Goal: Task Accomplishment & Management: Complete application form

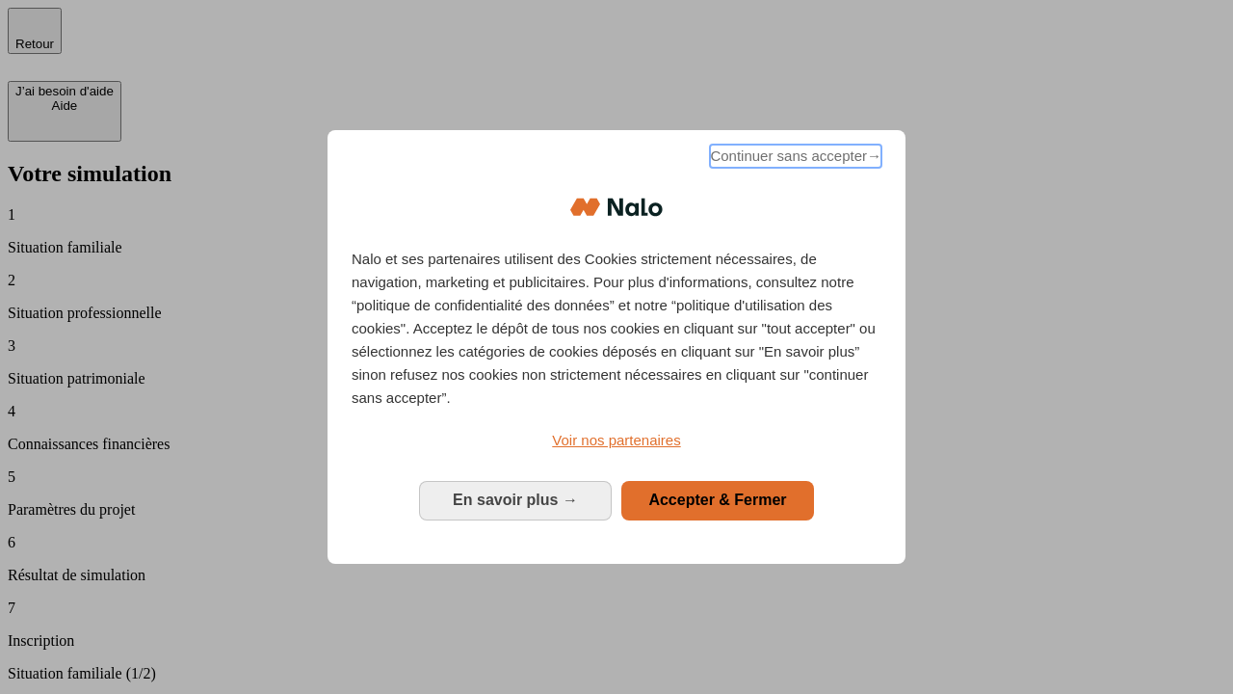
click at [794, 159] on span "Continuer sans accepter →" at bounding box center [795, 155] width 171 height 23
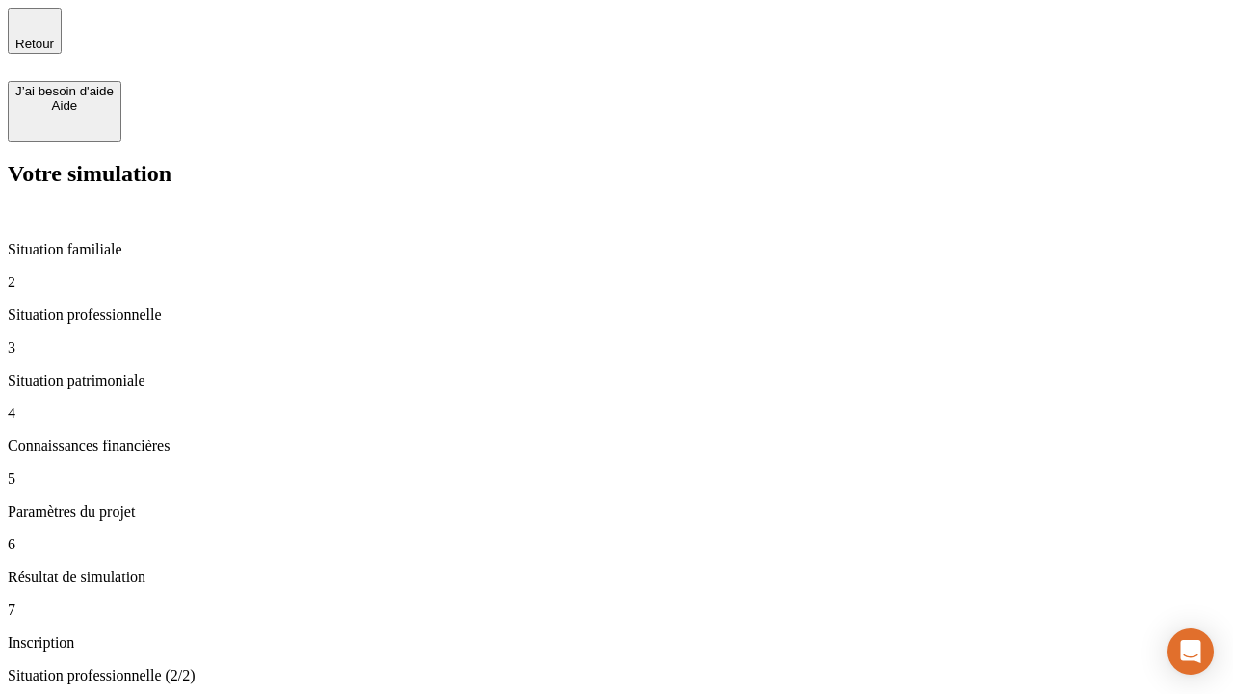
type input "30 000"
type input "0"
type input "1 000"
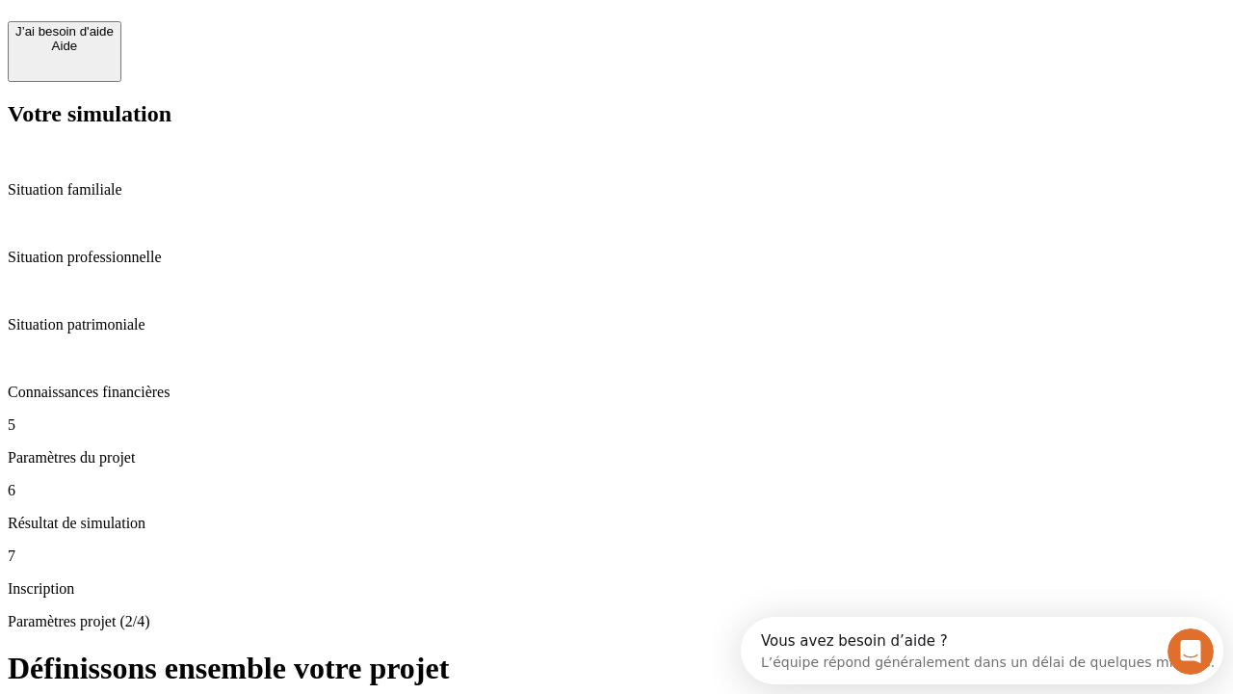
scroll to position [37, 0]
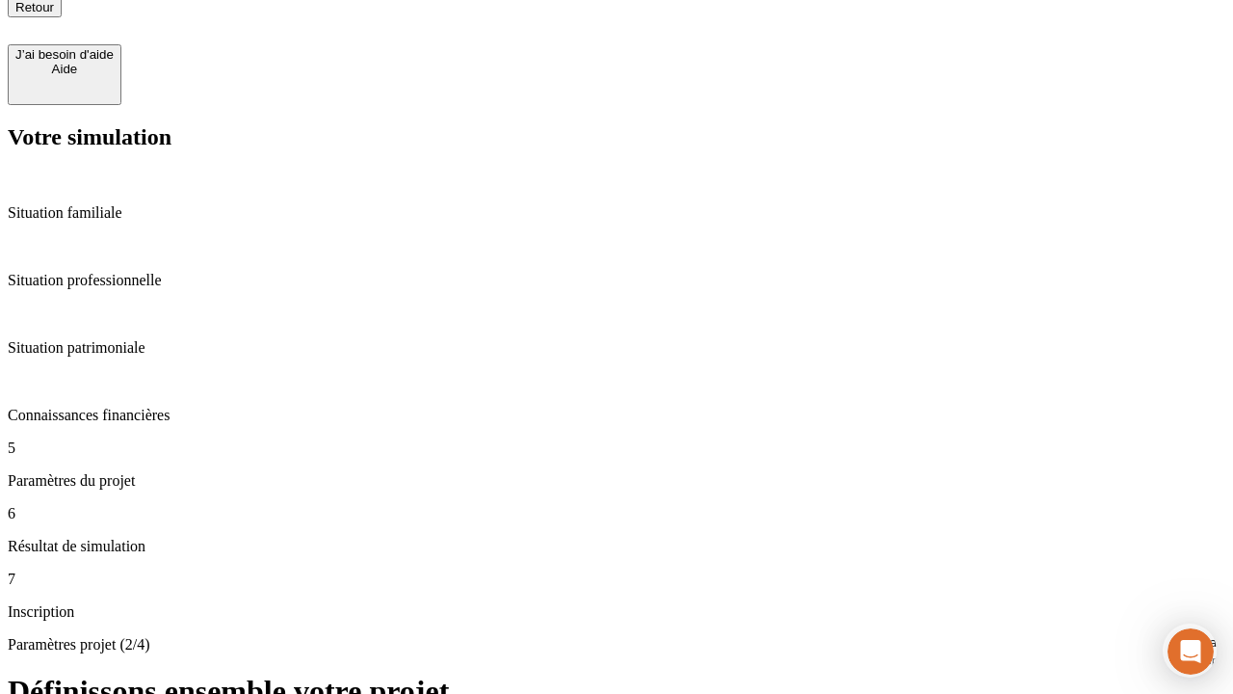
type input "40"
type input "64"
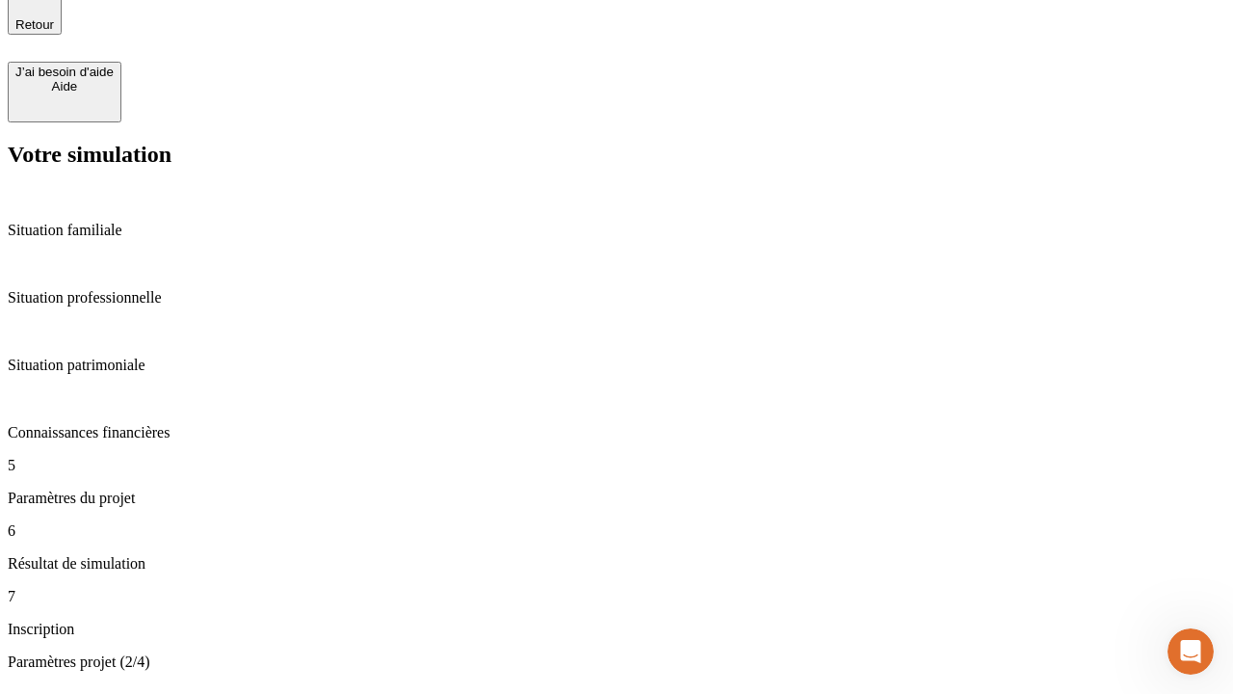
type input "200 000"
type input "640"
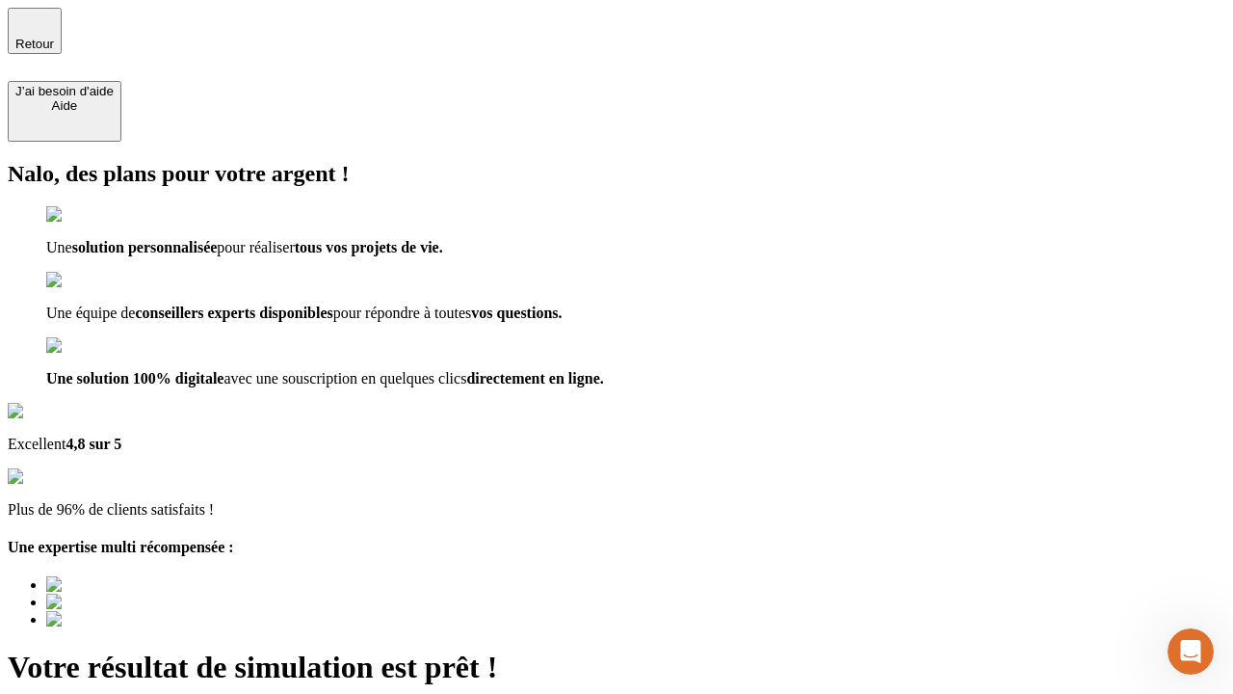
type input "[EMAIL_ADDRESS][DOMAIN_NAME]"
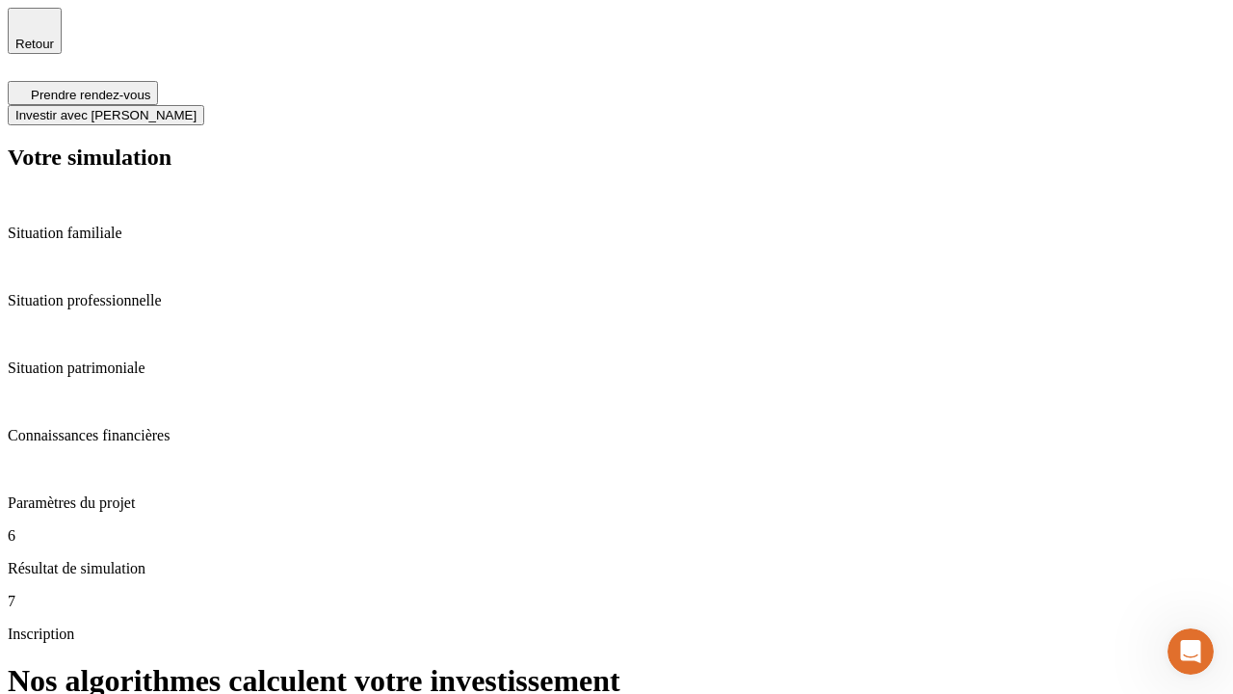
scroll to position [8, 0]
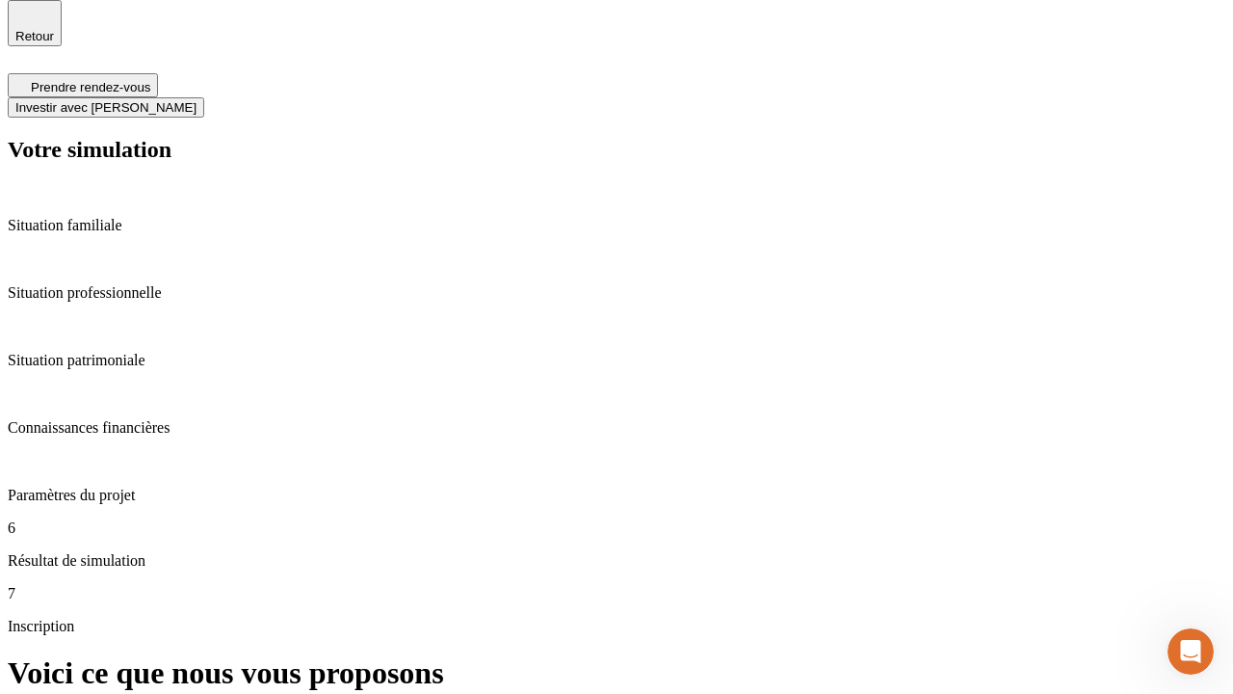
click at [197, 100] on span "Investir avec [PERSON_NAME]" at bounding box center [105, 107] width 181 height 14
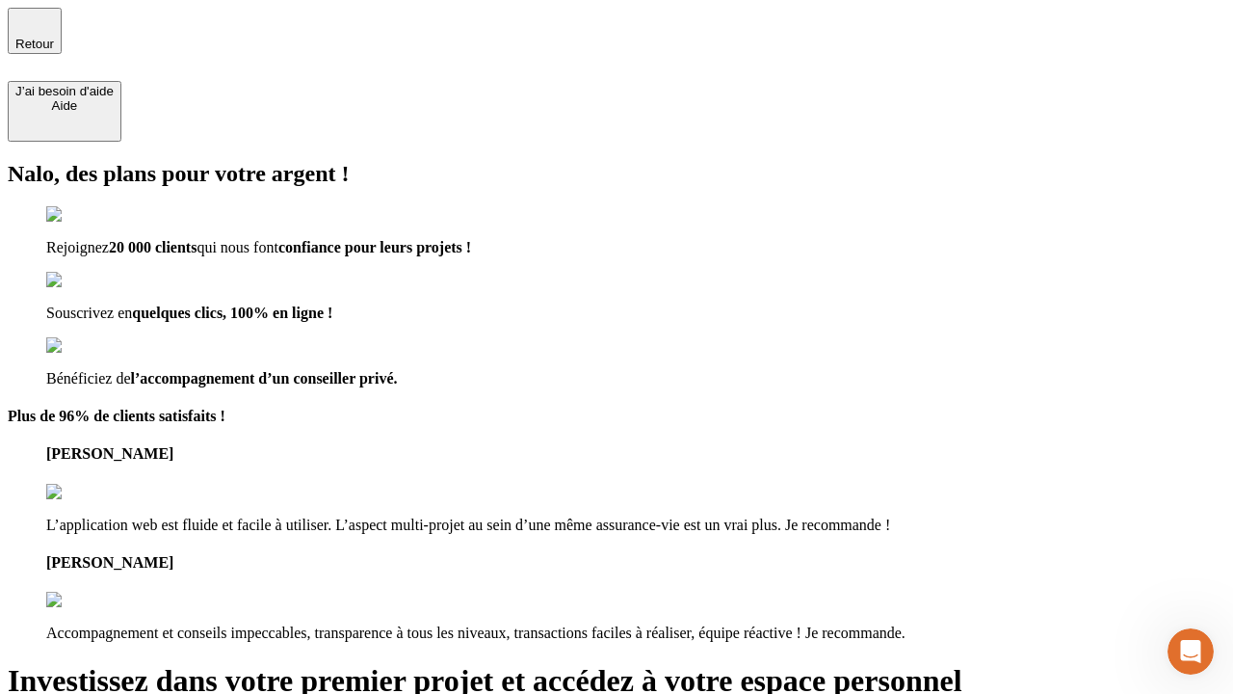
type input "abc"
